Goal: Task Accomplishment & Management: Manage account settings

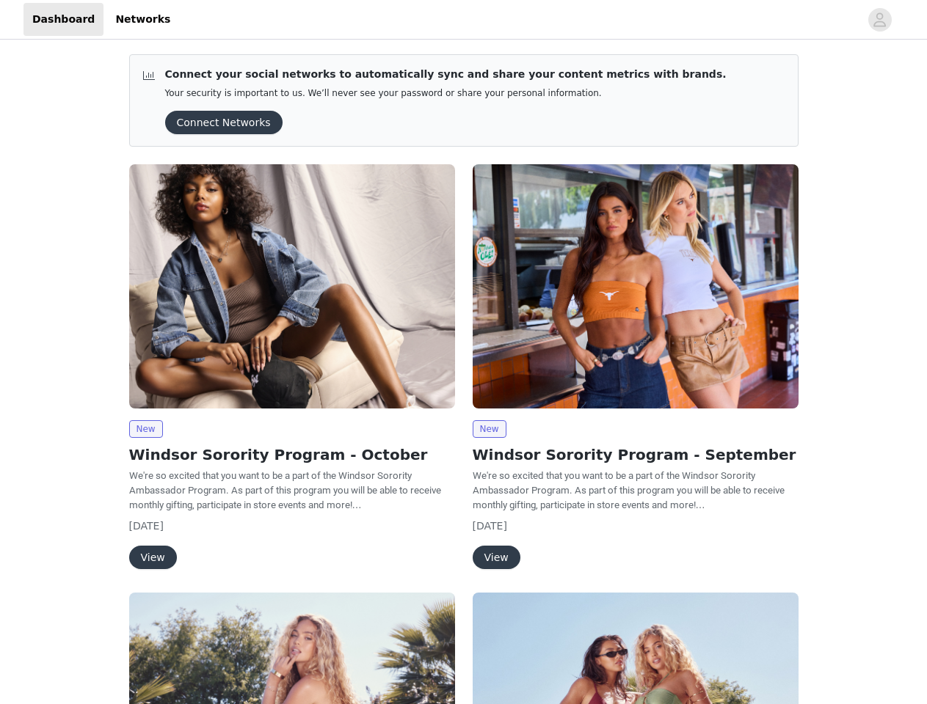
click at [464, 352] on div "New Windsor Sorority Program - September We're so excited that you want to be a…" at bounding box center [635, 370] width 343 height 429
click at [463, 20] on div at bounding box center [519, 19] width 680 height 33
click at [880, 20] on icon "avatar" at bounding box center [880, 19] width 14 height 23
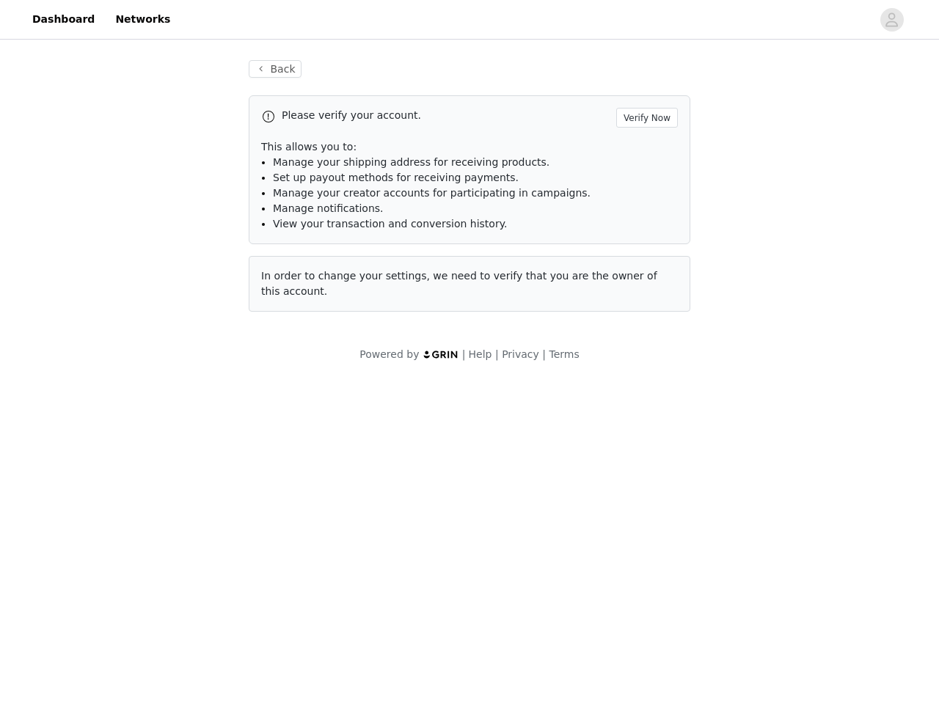
click at [292, 286] on div "In order to change your settings, we need to verify that you are the owner of t…" at bounding box center [470, 284] width 442 height 56
click at [145, 429] on body "Dashboard Networks Back Please verify your account. Verify Now This allows you …" at bounding box center [469, 352] width 939 height 704
